Goal: Task Accomplishment & Management: Use online tool/utility

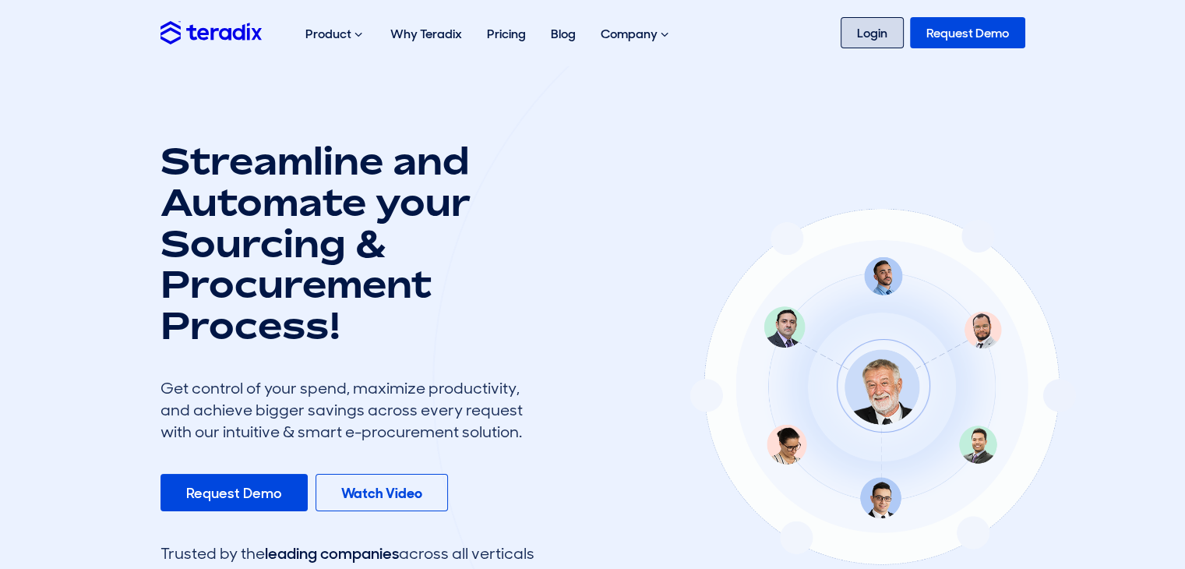
click at [857, 36] on link "Login" at bounding box center [872, 32] width 63 height 31
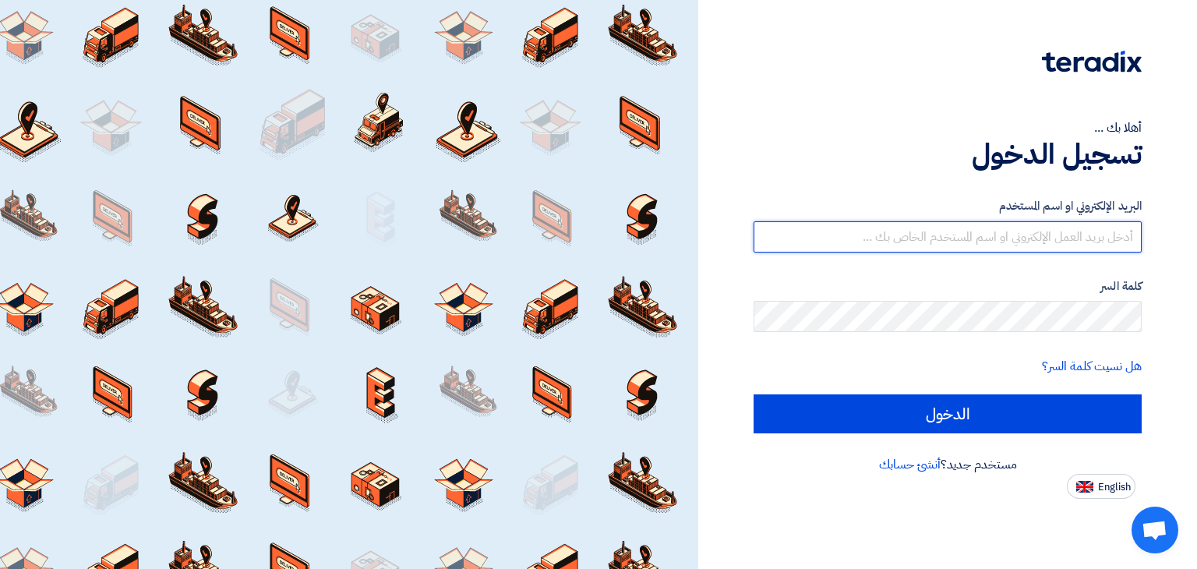
click at [876, 240] on input "text" at bounding box center [948, 236] width 388 height 31
type input "rwr.25@hotmail.com"
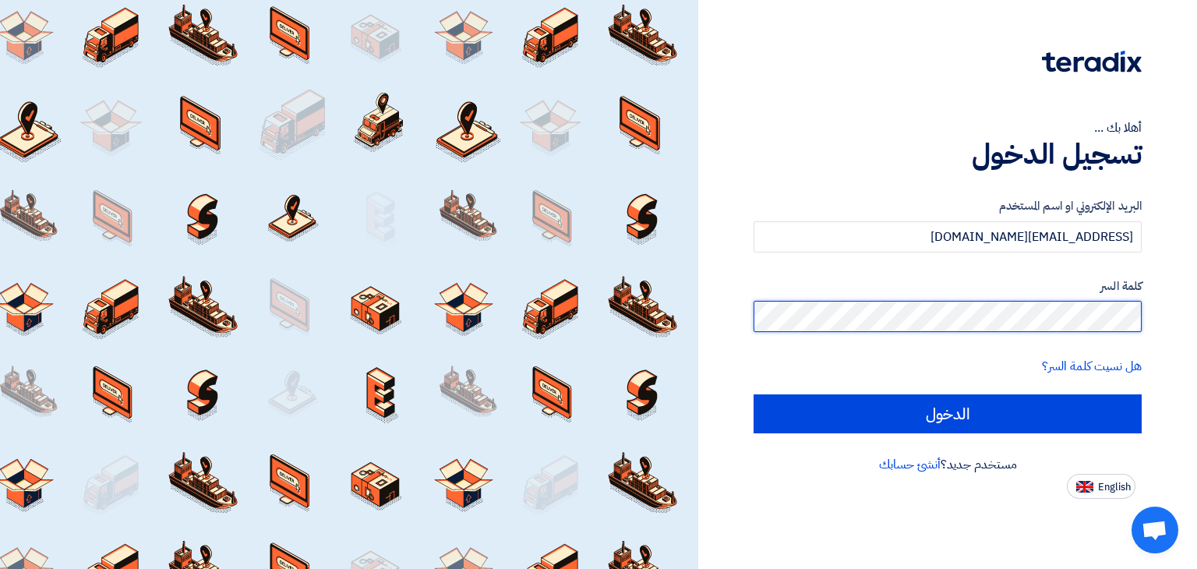
click at [754, 394] on input "الدخول" at bounding box center [948, 413] width 388 height 39
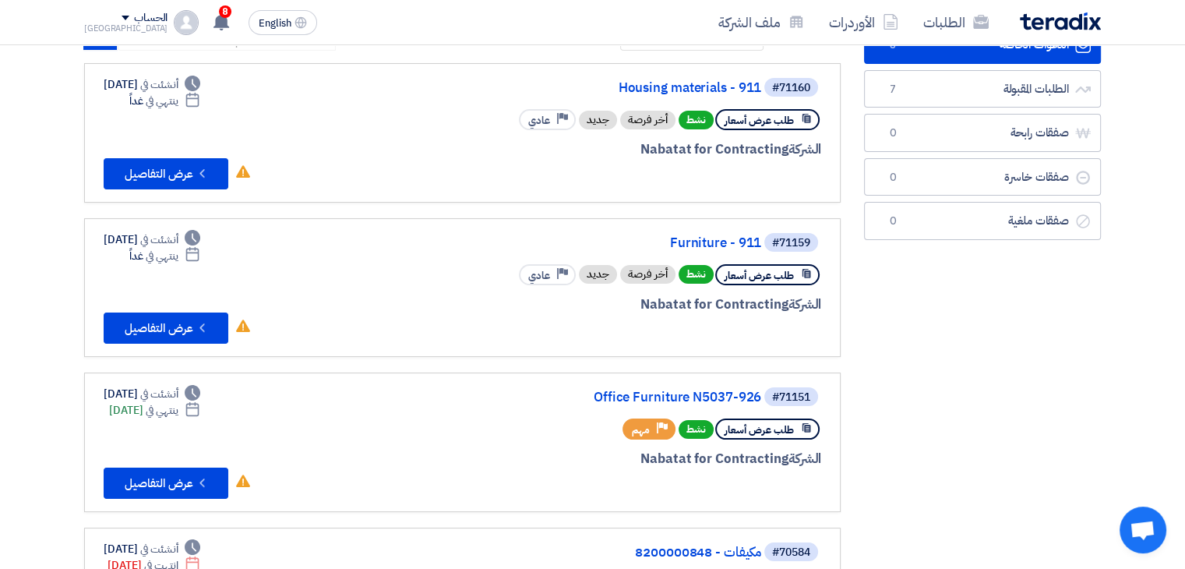
scroll to position [78, 0]
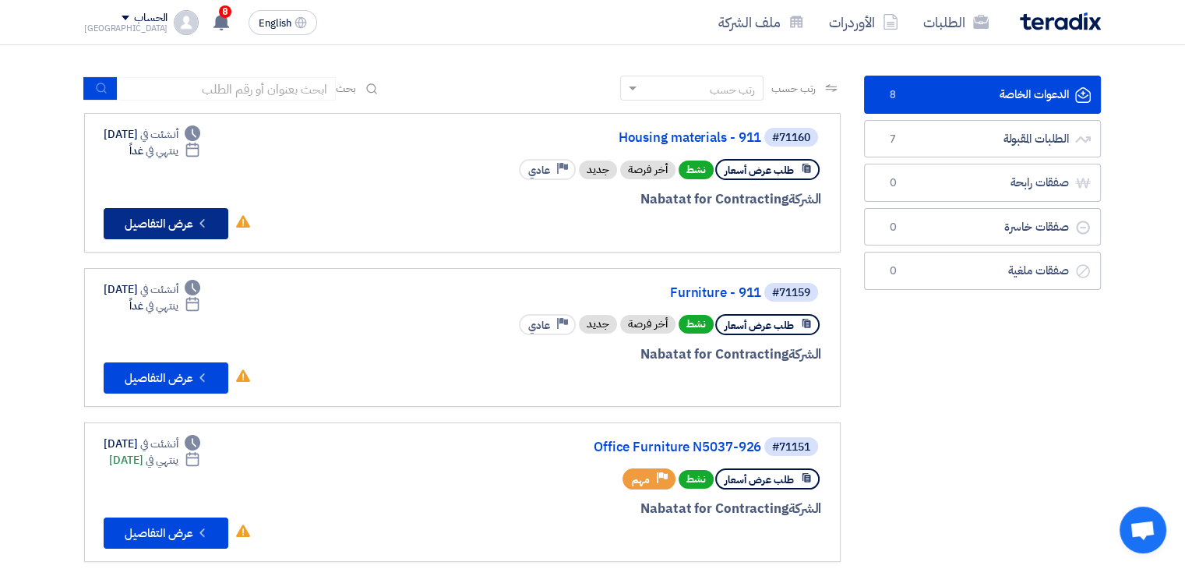
click at [185, 223] on button "Check details عرض التفاصيل" at bounding box center [166, 223] width 125 height 31
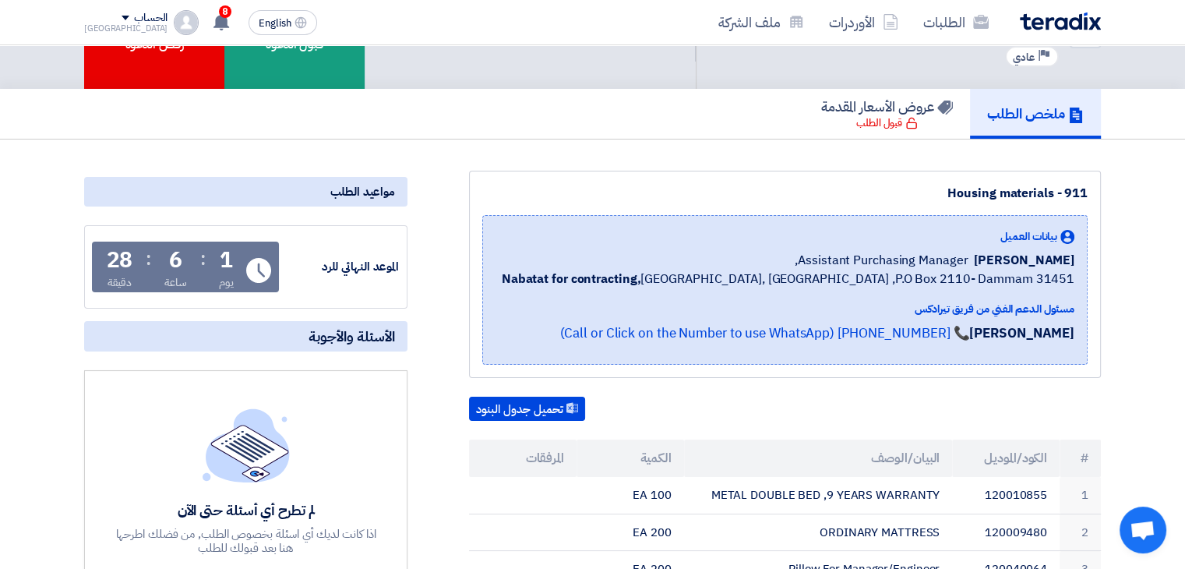
scroll to position [78, 0]
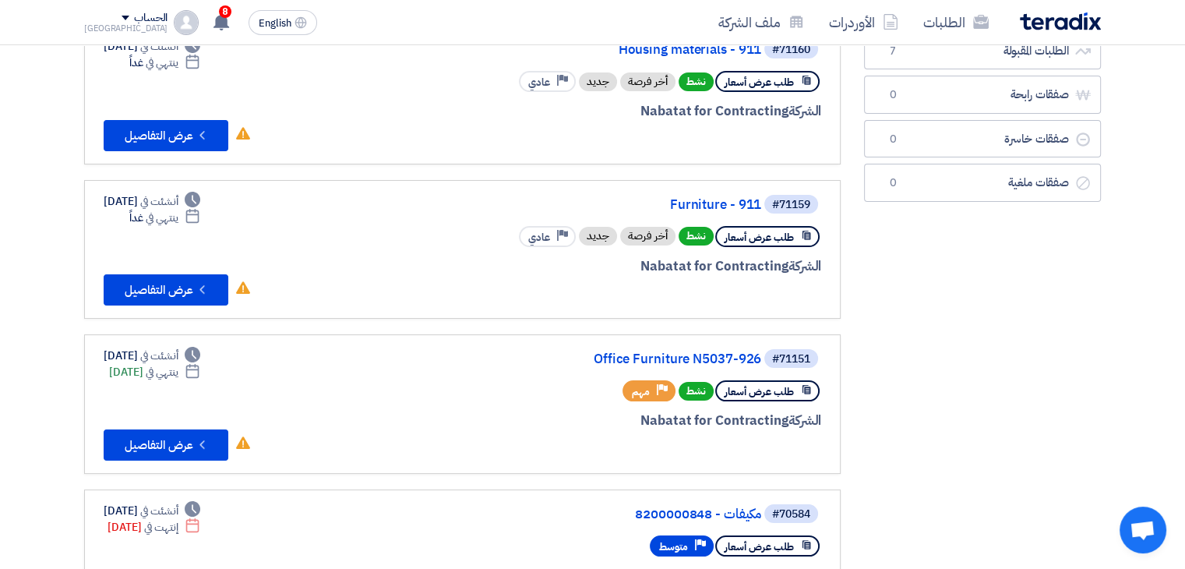
scroll to position [78, 0]
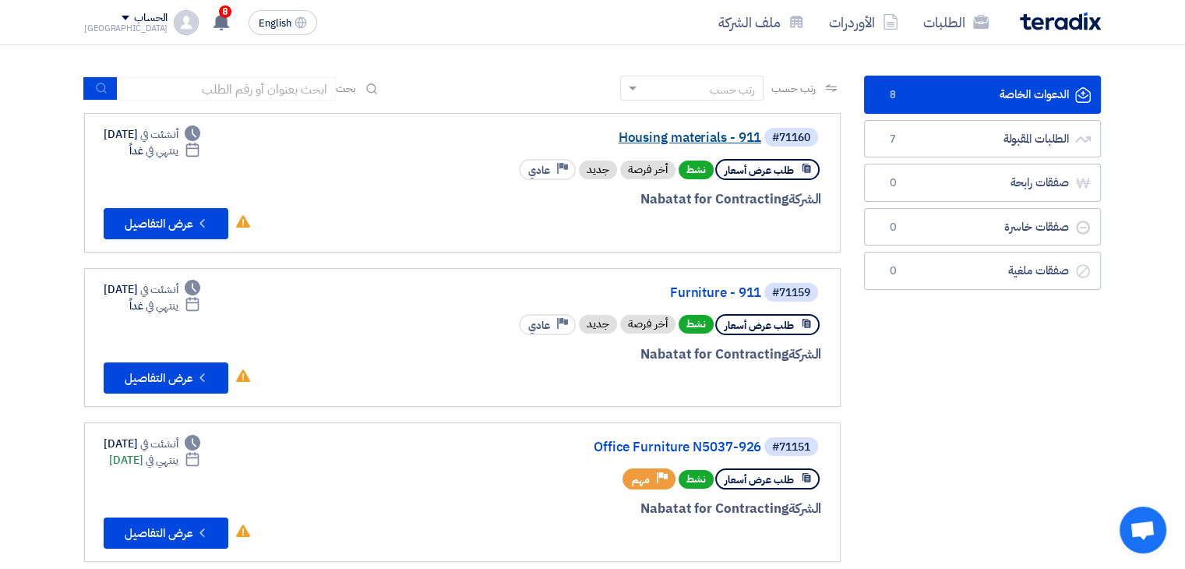
click at [673, 136] on link "Housing materials - 911" at bounding box center [606, 138] width 312 height 14
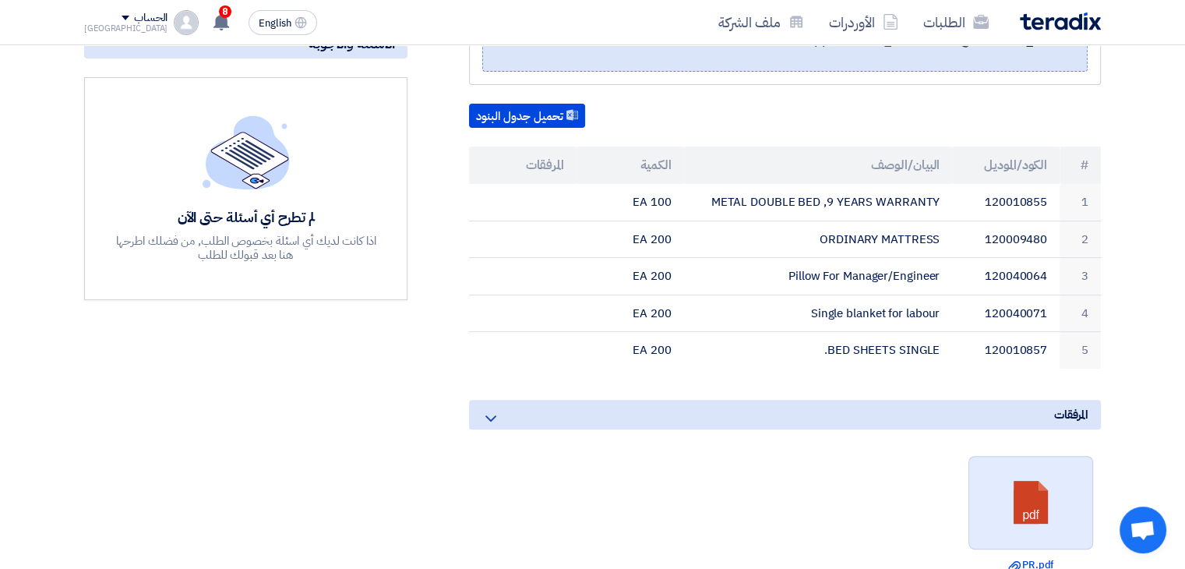
scroll to position [390, 0]
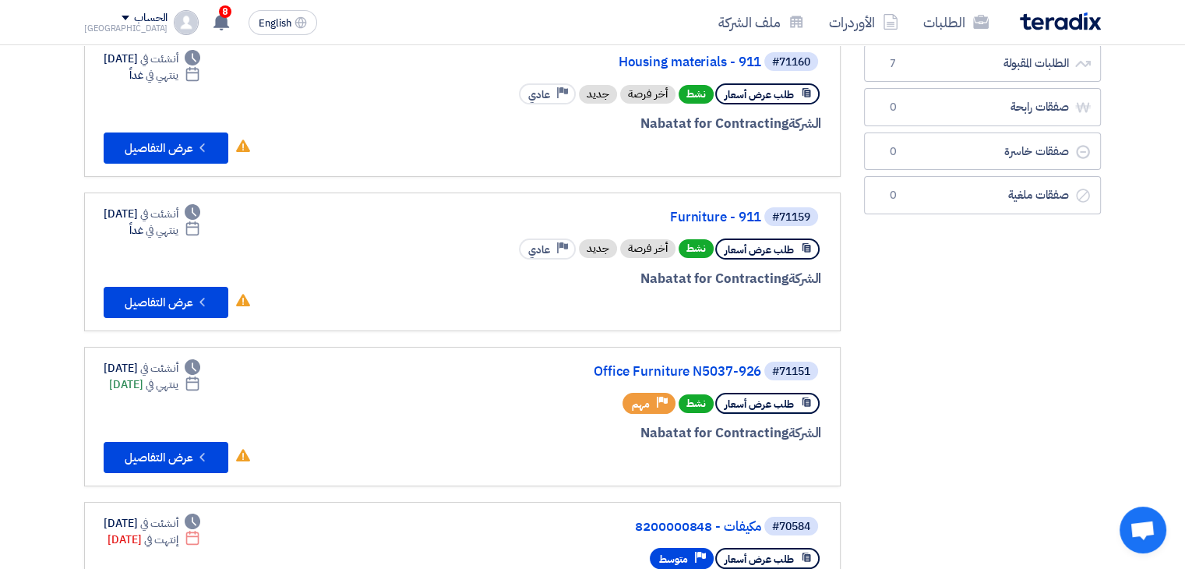
scroll to position [156, 0]
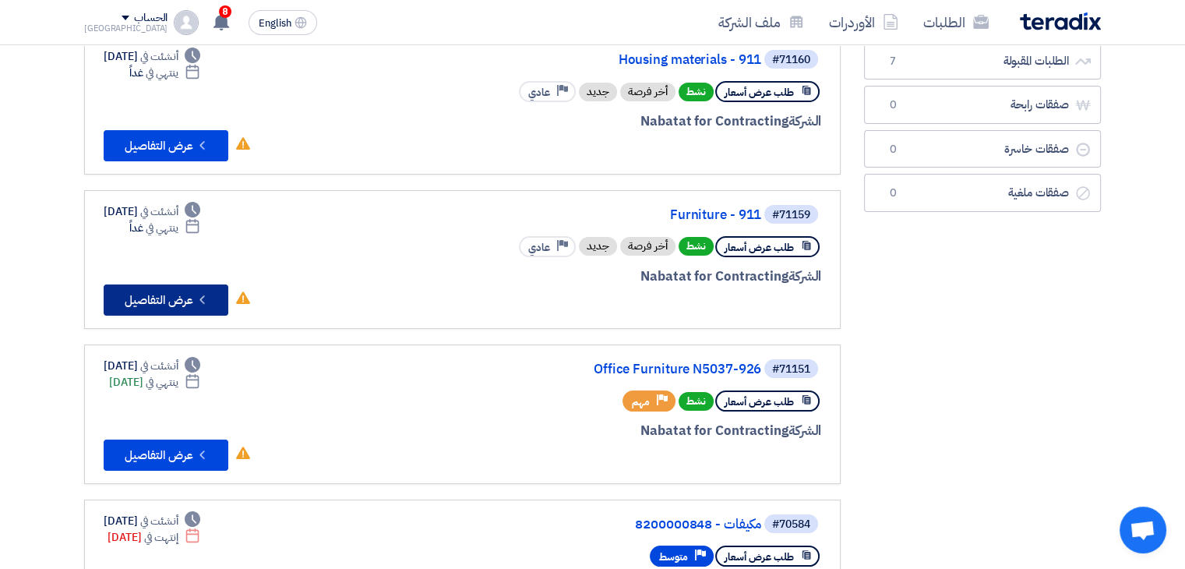
click at [154, 299] on button "Check details عرض التفاصيل" at bounding box center [166, 299] width 125 height 31
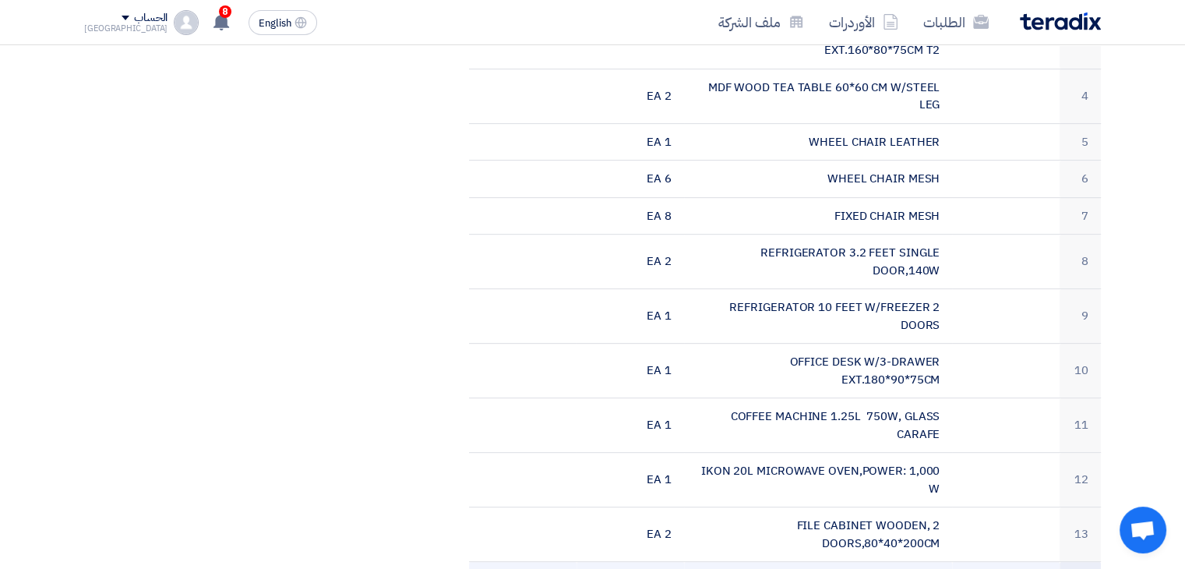
scroll to position [546, 0]
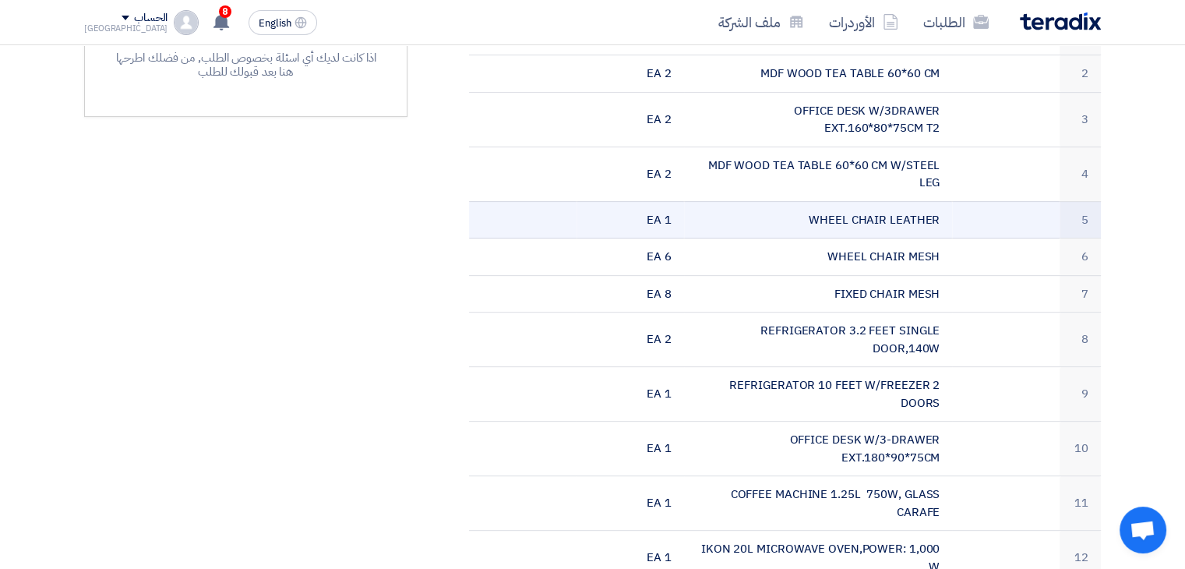
click at [910, 214] on td "WHEEL CHAIR LEATHER" at bounding box center [818, 219] width 269 height 37
copy tr "WHEEL CHAIR LEATHER"
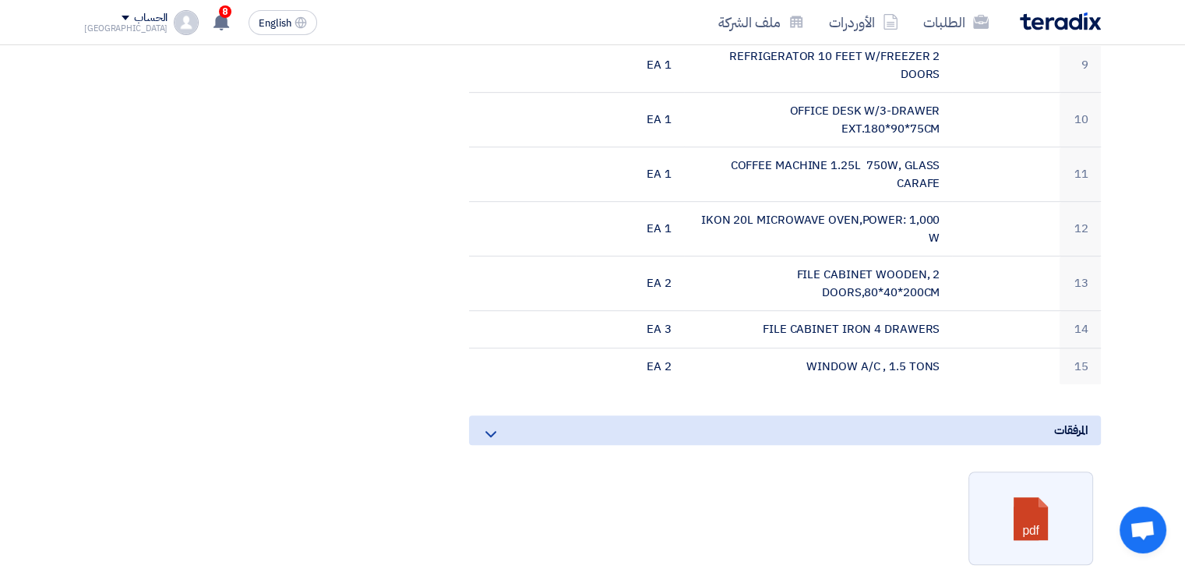
scroll to position [935, 0]
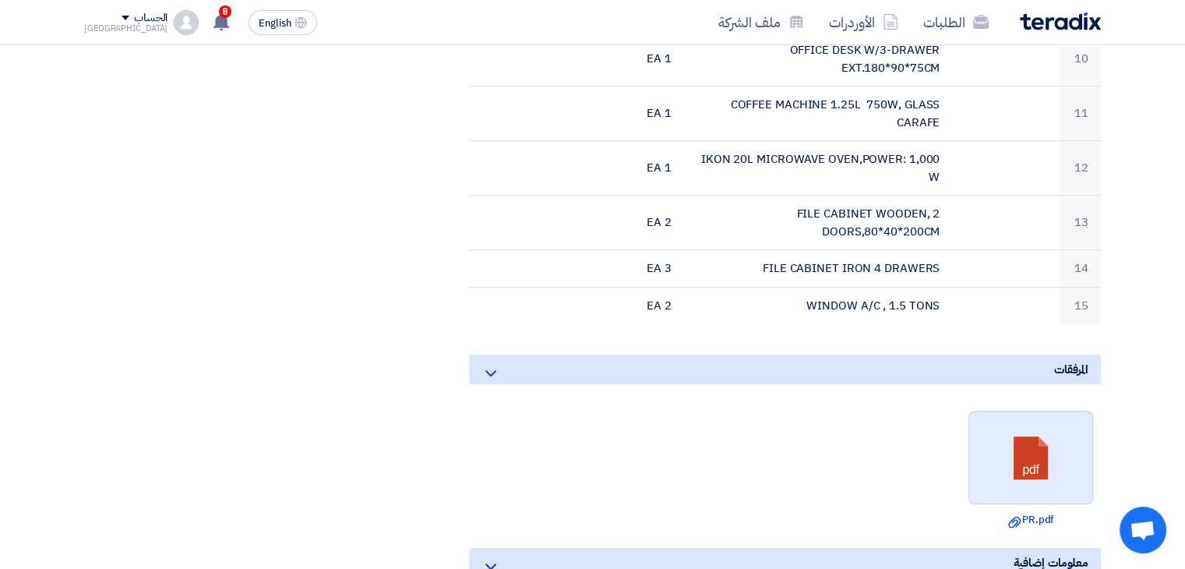
click at [1026, 463] on link at bounding box center [1032, 459] width 125 height 94
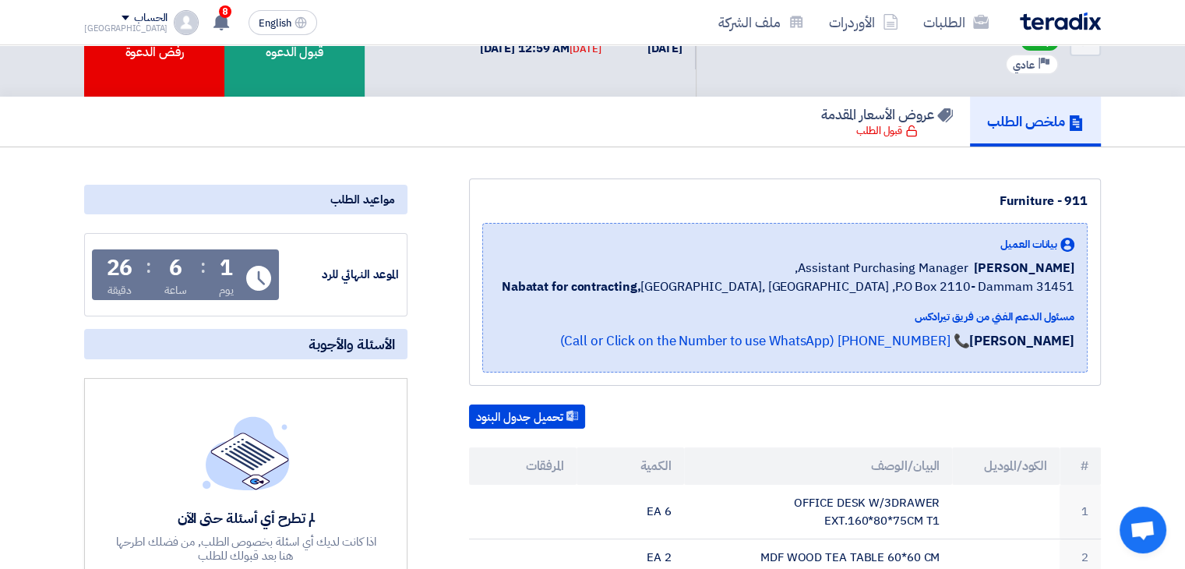
scroll to position [0, 0]
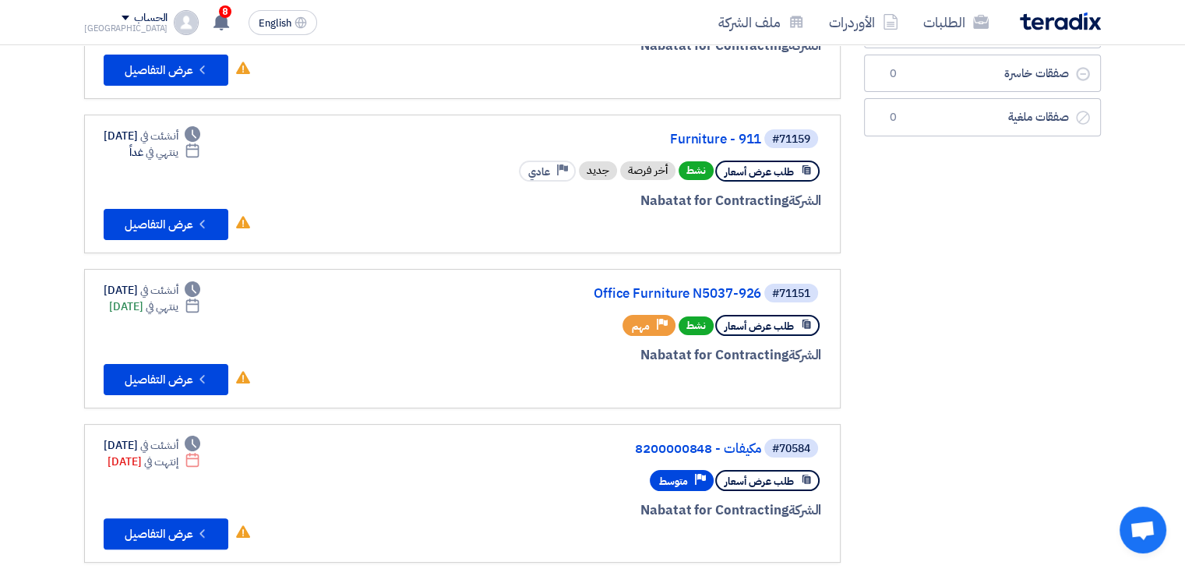
scroll to position [234, 0]
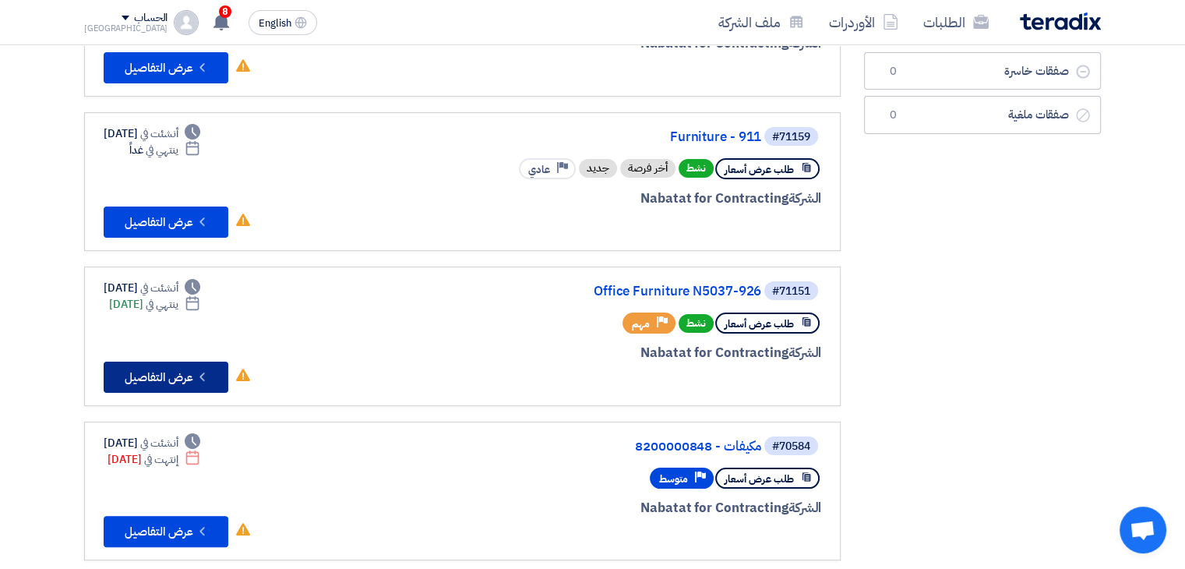
click at [188, 373] on button "Check details عرض التفاصيل" at bounding box center [166, 377] width 125 height 31
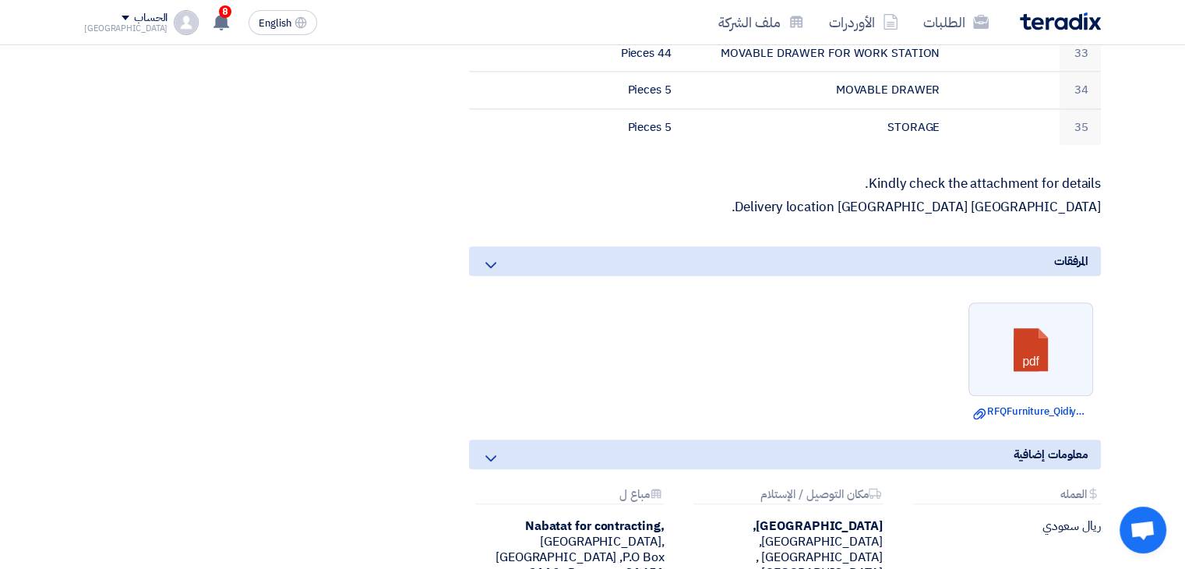
scroll to position [1793, 0]
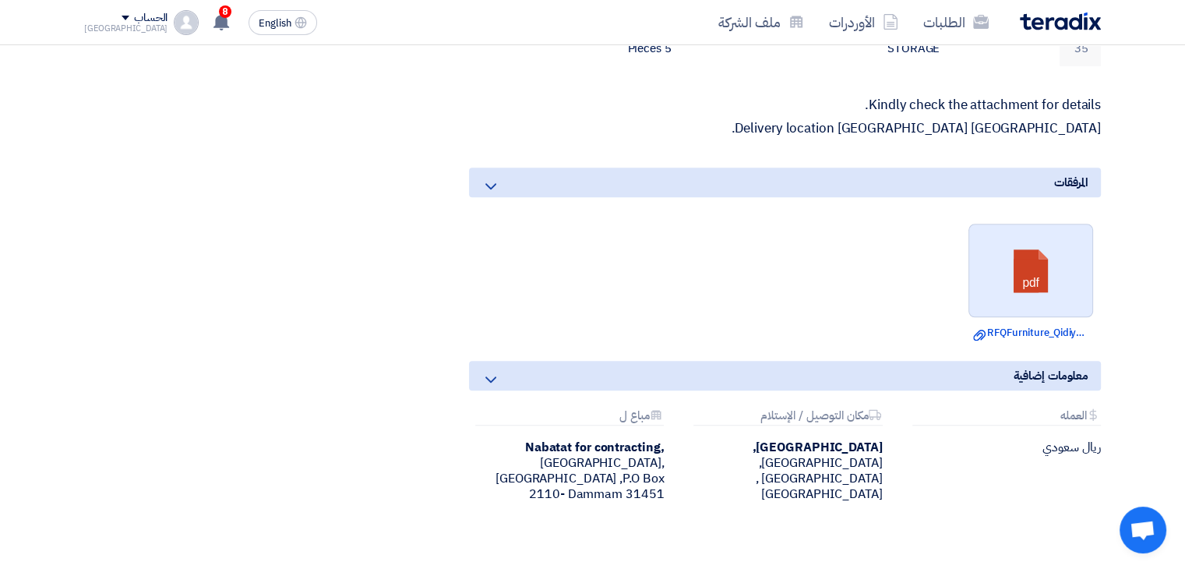
click at [1030, 286] on link at bounding box center [1032, 271] width 125 height 94
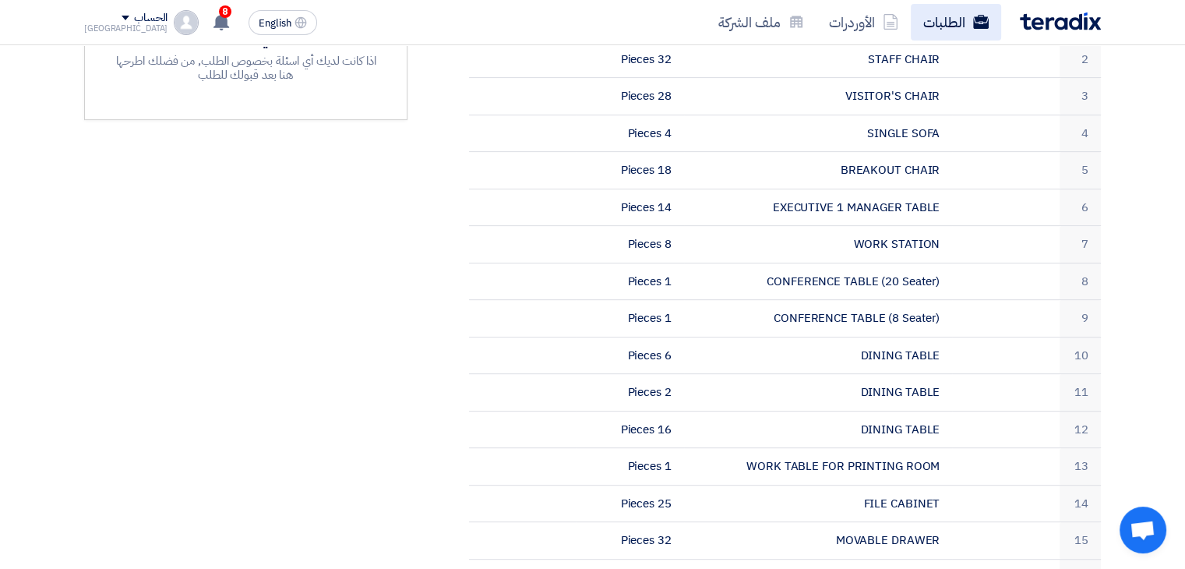
scroll to position [468, 0]
